Goal: Task Accomplishment & Management: Manage account settings

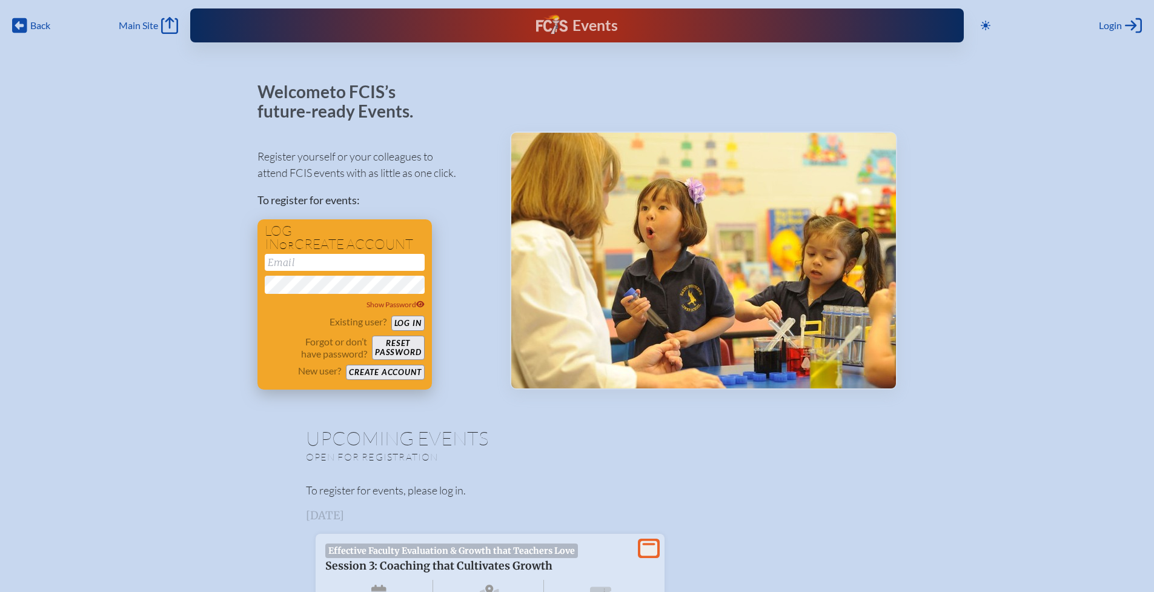
type input "[EMAIL_ADDRESS][DOMAIN_NAME]"
click at [407, 320] on button "Log in" at bounding box center [407, 323] width 33 height 15
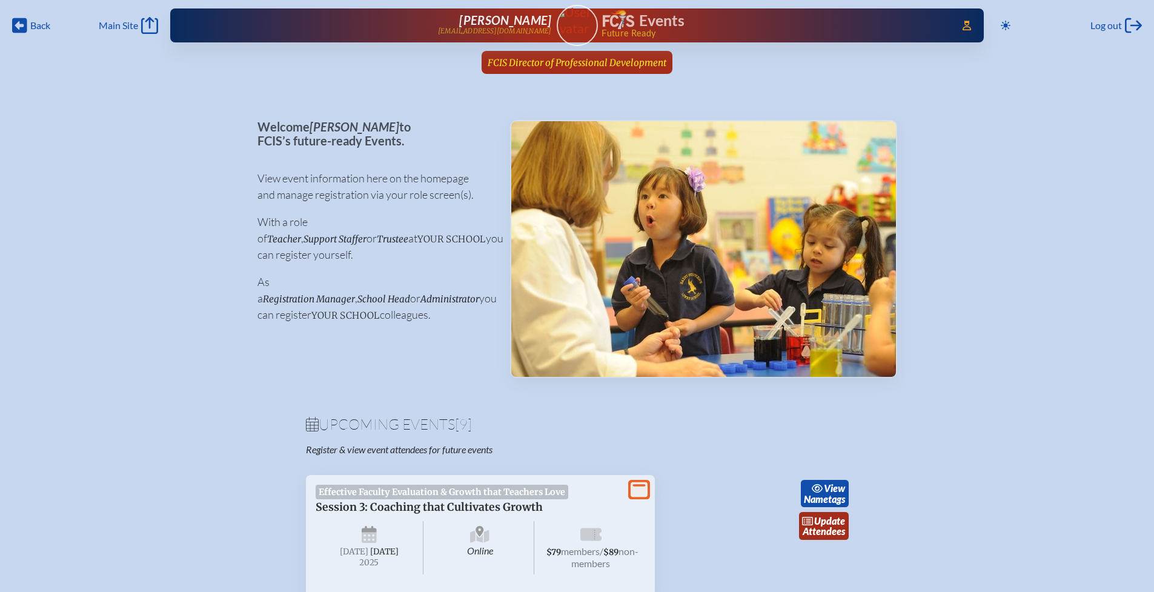
click at [599, 62] on span "FCIS Director of Professional Development" at bounding box center [577, 63] width 179 height 12
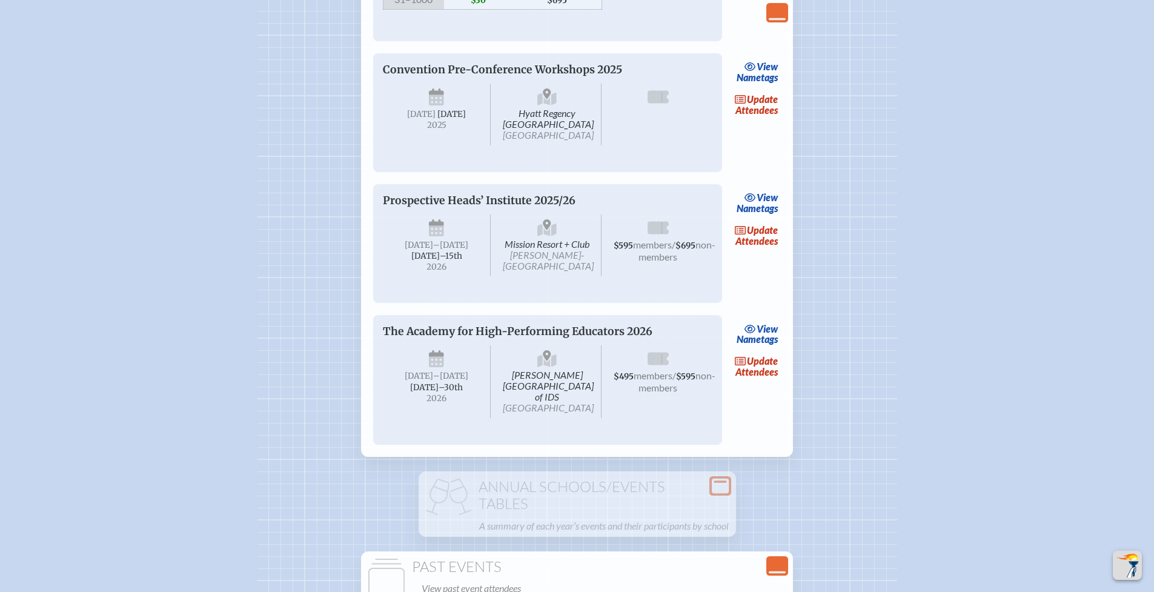
scroll to position [1346, 0]
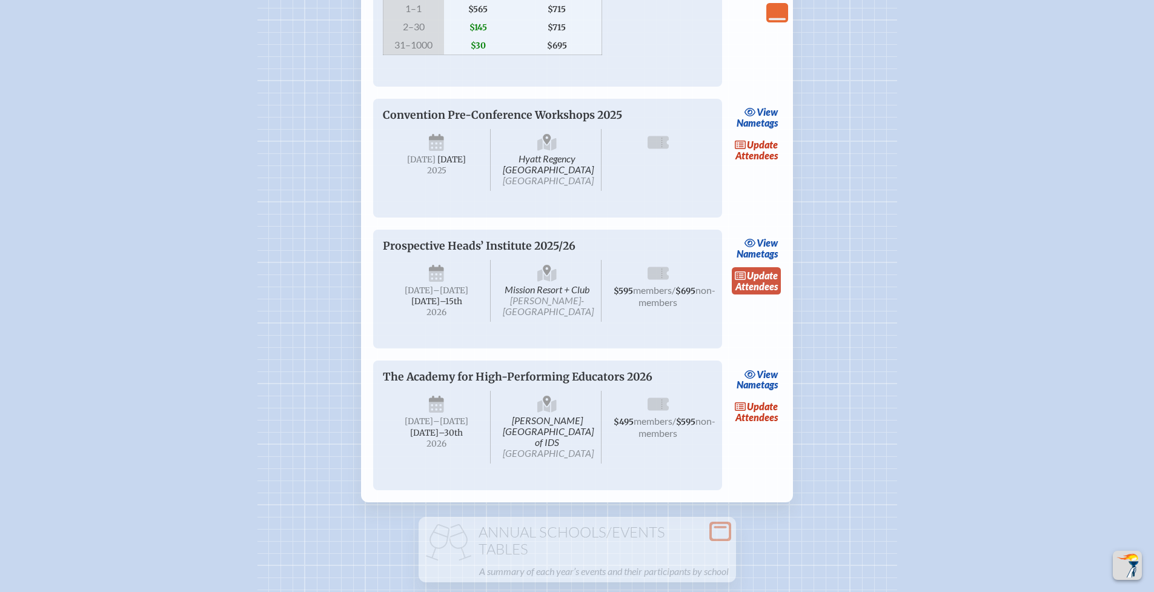
click at [759, 295] on link "update Attendees" at bounding box center [757, 281] width 50 height 28
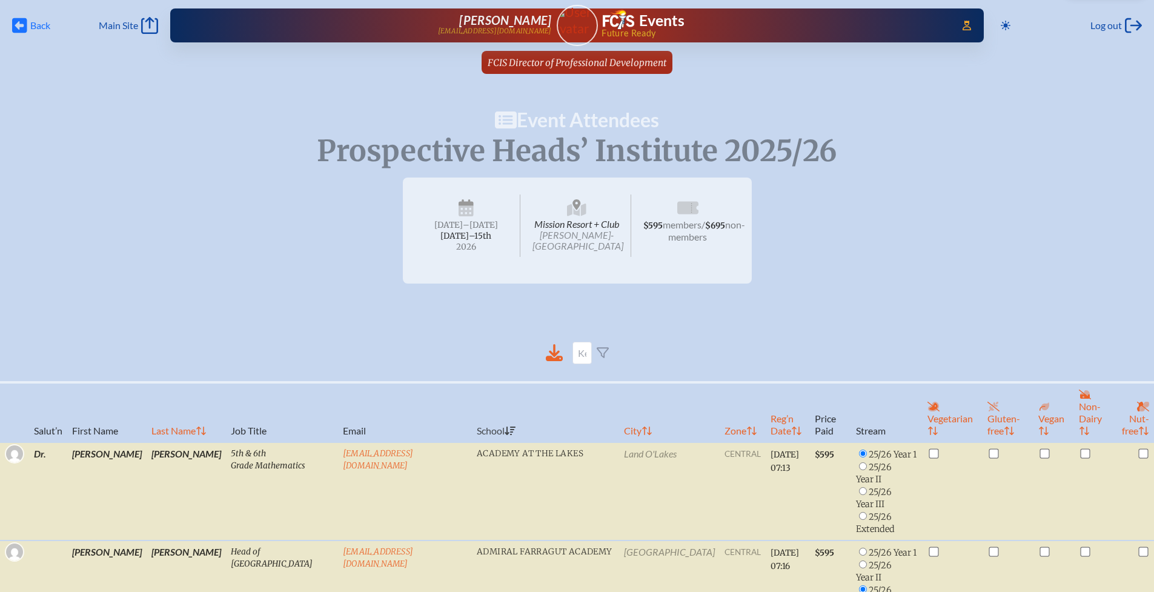
click at [24, 26] on icon at bounding box center [19, 25] width 15 height 15
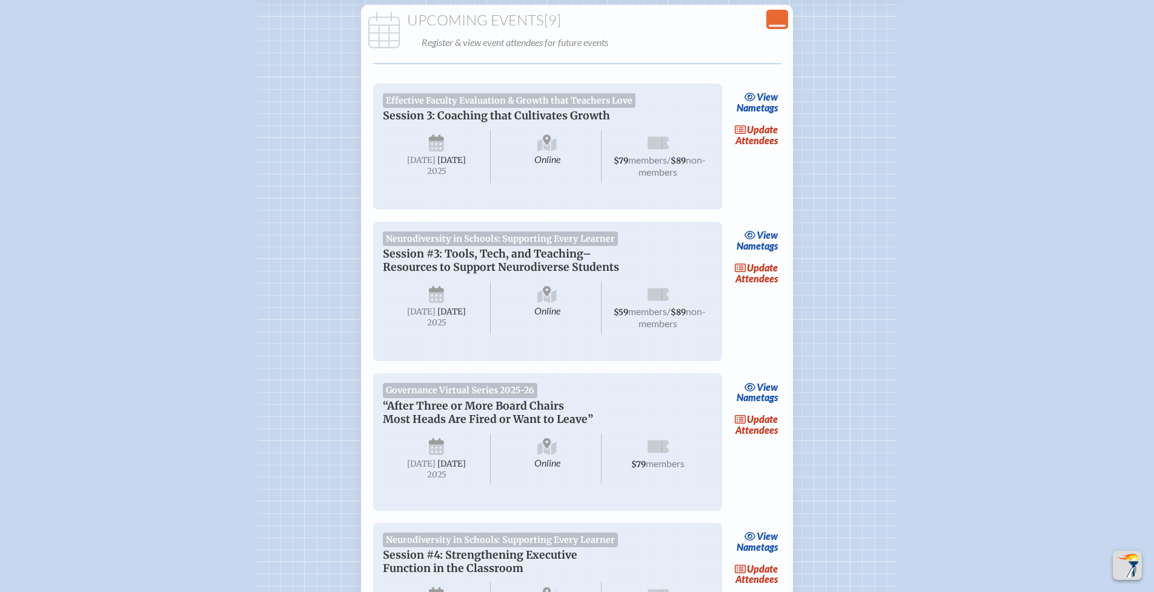
scroll to position [319, 0]
